Goal: Answer question/provide support

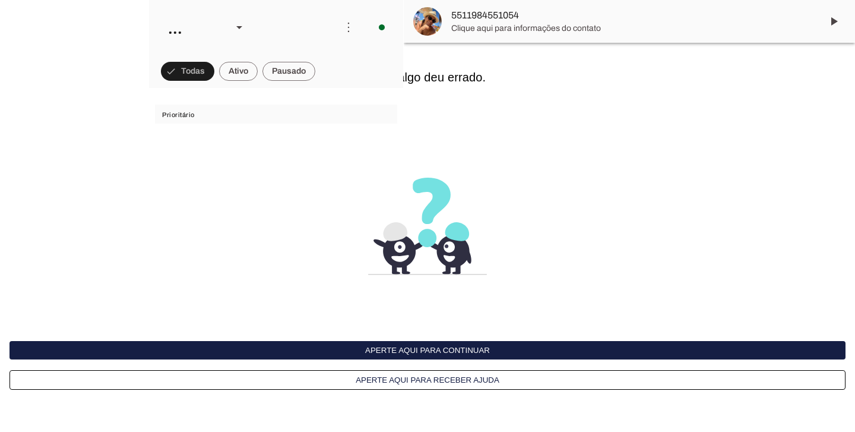
scroll to position [273, 0]
click at [477, 346] on button "Aperte aqui para continuar" at bounding box center [427, 350] width 836 height 18
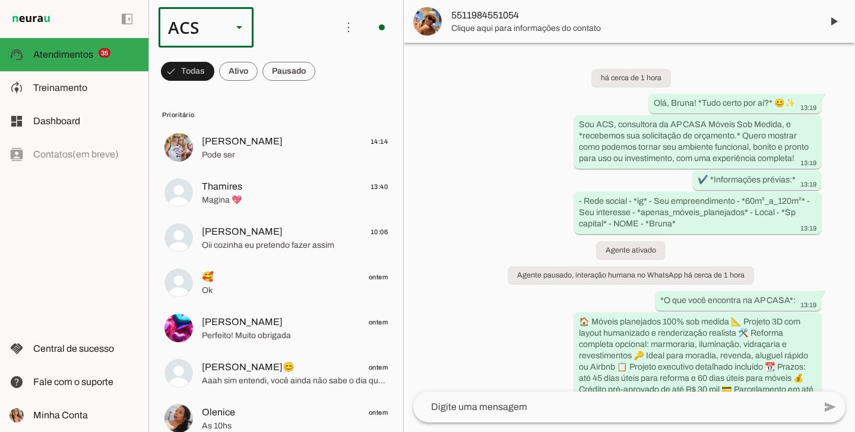
click at [240, 23] on slot at bounding box center [239, 27] width 14 height 14
click at [0, 0] on slot "Colaboradora 1" at bounding box center [0, 0] width 0 height 0
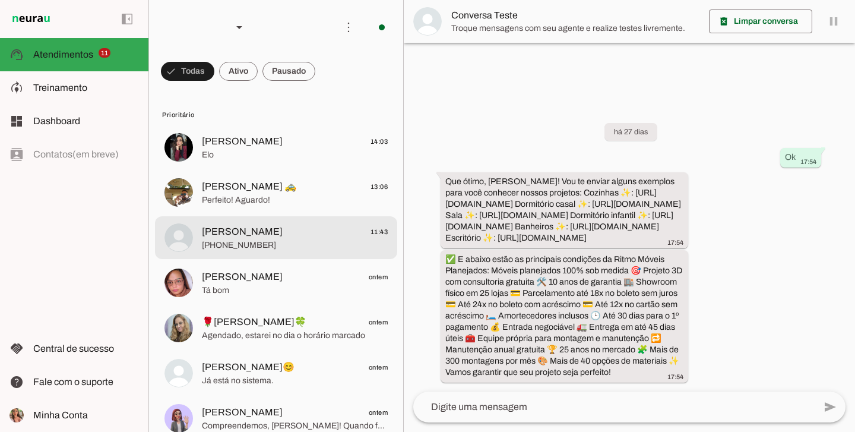
scroll to position [25, 0]
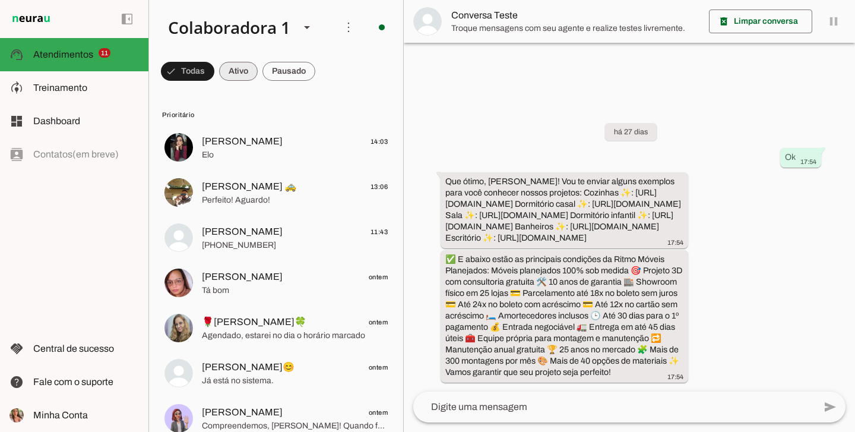
click at [214, 80] on span at bounding box center [187, 71] width 53 height 28
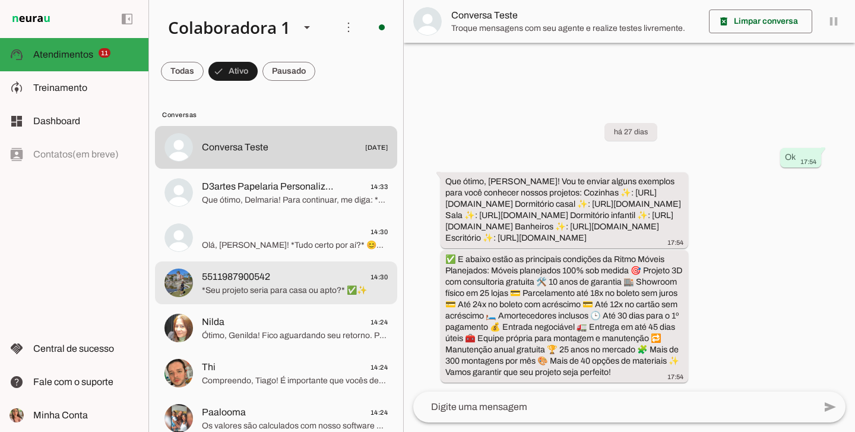
click at [283, 169] on md-item "5511987900542 14:30 *Seu projeto seria para casa ou apto?* ✅✨" at bounding box center [276, 147] width 242 height 43
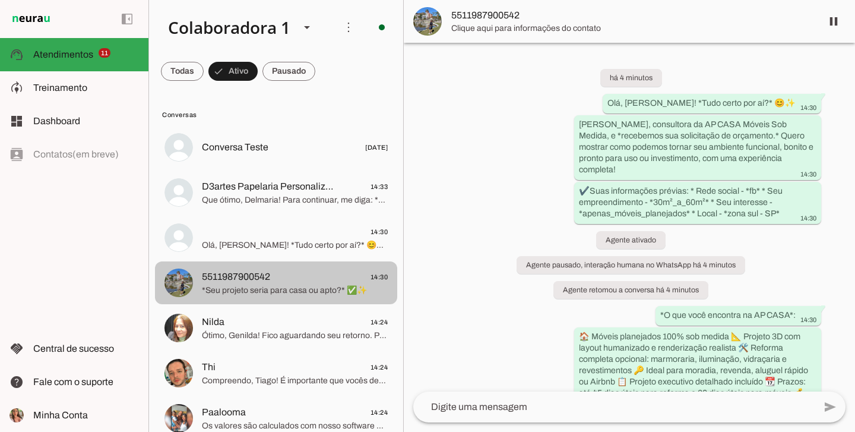
scroll to position [176, 0]
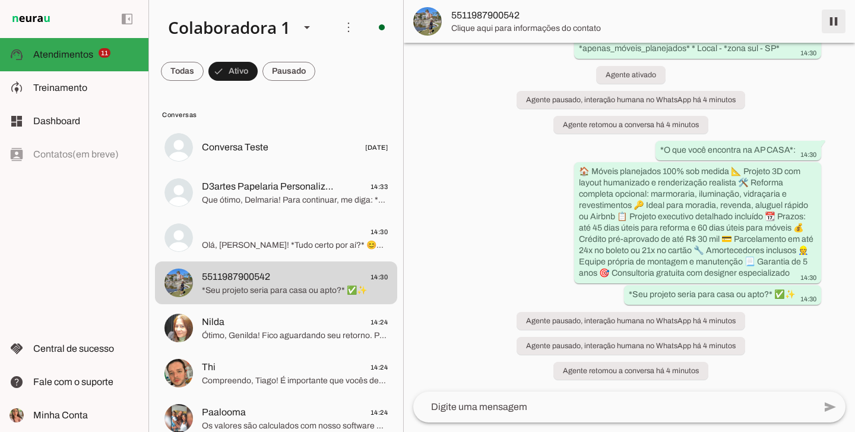
click at [832, 18] on span at bounding box center [833, 21] width 28 height 28
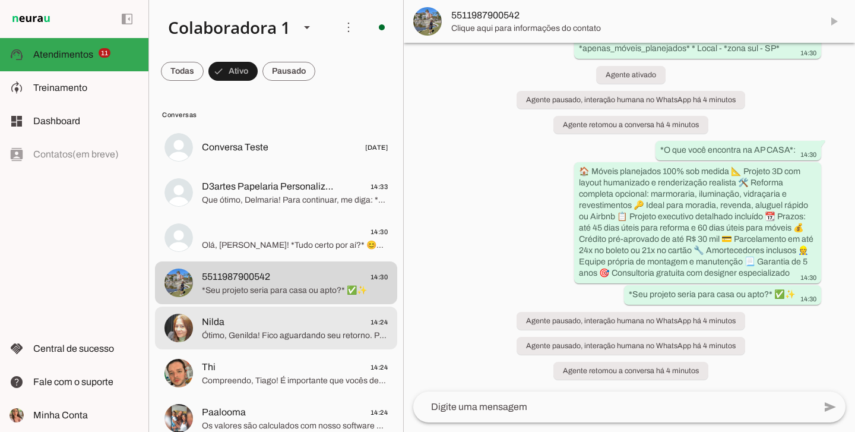
click at [281, 169] on md-item "Nilda 14:24 Ótimo, Genilda! Fico aguardando seu retorno. Para adiantar, *já tem…" at bounding box center [276, 147] width 242 height 43
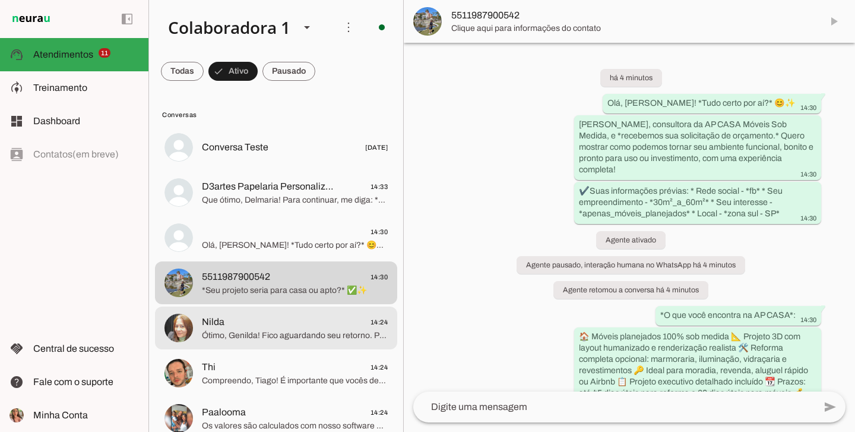
click at [267, 335] on span "Ótimo, Genilda! Fico aguardando seu retorno. Para adiantar, *já tem em mente qu…" at bounding box center [295, 336] width 186 height 12
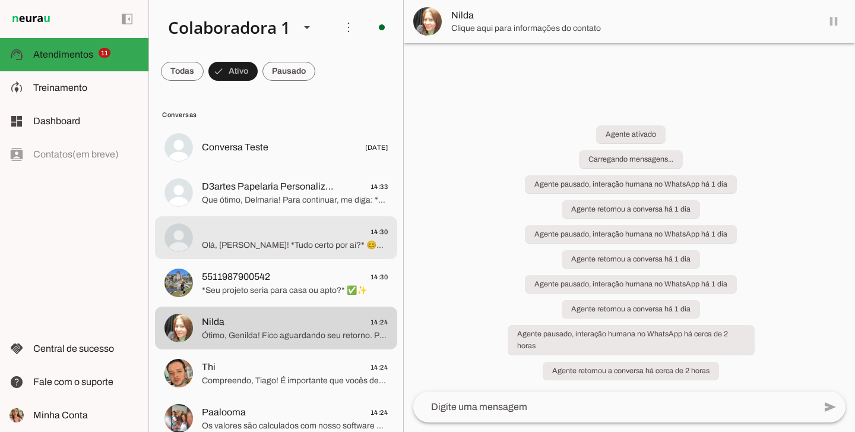
click at [299, 237] on span "14:30" at bounding box center [295, 231] width 186 height 15
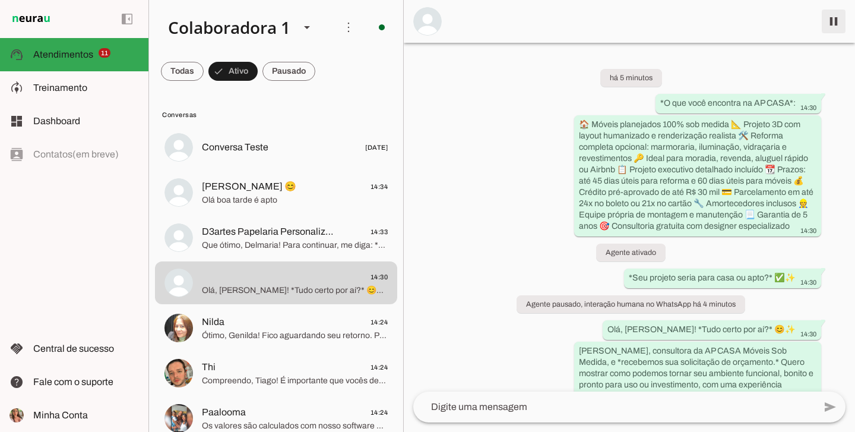
click at [830, 25] on span at bounding box center [833, 21] width 28 height 28
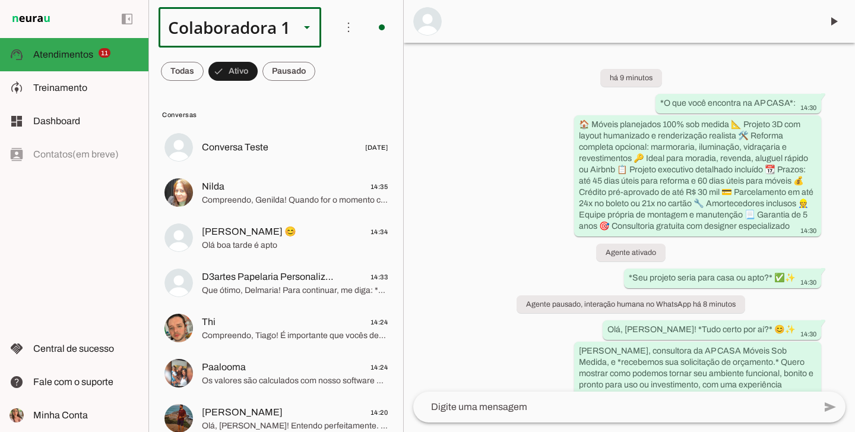
click at [189, 26] on div "Colaboradora 1" at bounding box center [225, 27] width 132 height 40
click at [317, 91] on md-item "ACS" at bounding box center [399, 75] width 164 height 33
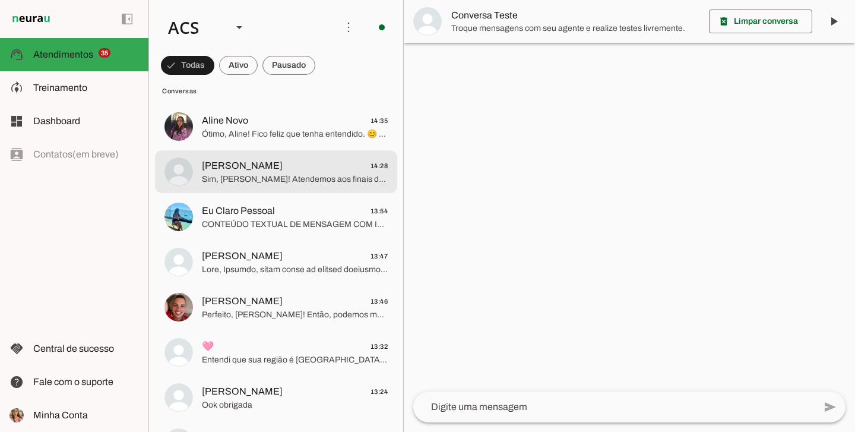
scroll to position [2080, 0]
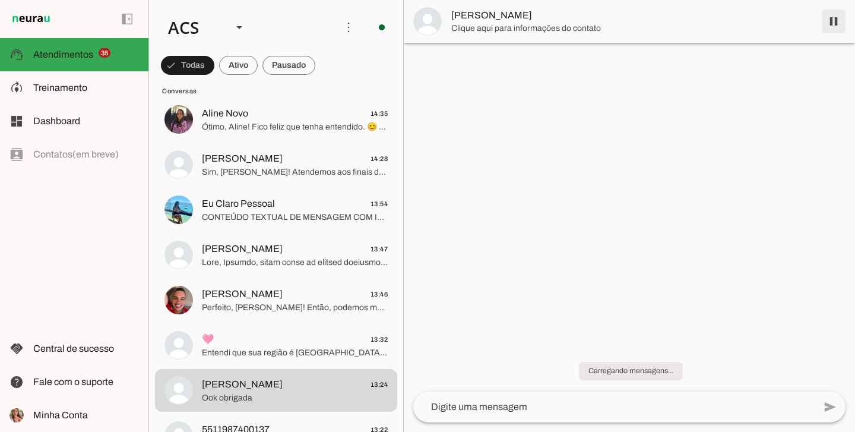
click at [844, 28] on span at bounding box center [833, 21] width 28 height 28
